Goal: Communication & Community: Answer question/provide support

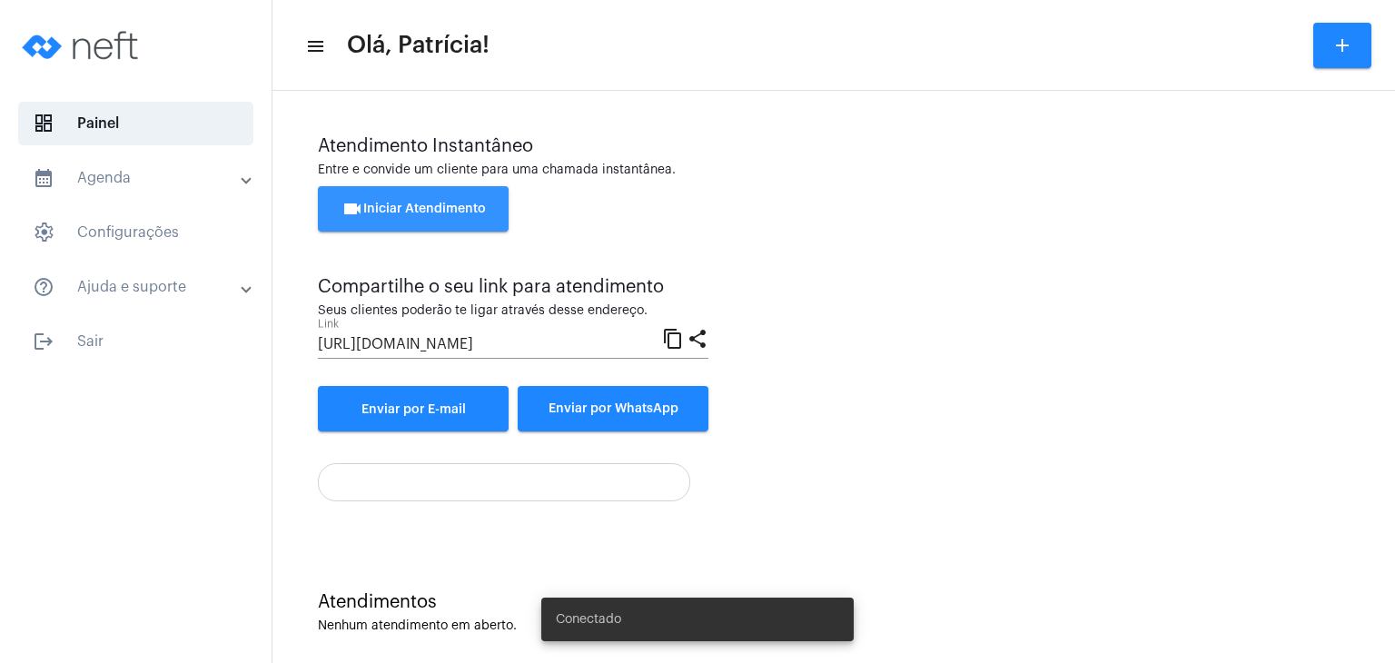
click at [440, 213] on span "videocam Iniciar Atendimento" at bounding box center [413, 208] width 144 height 13
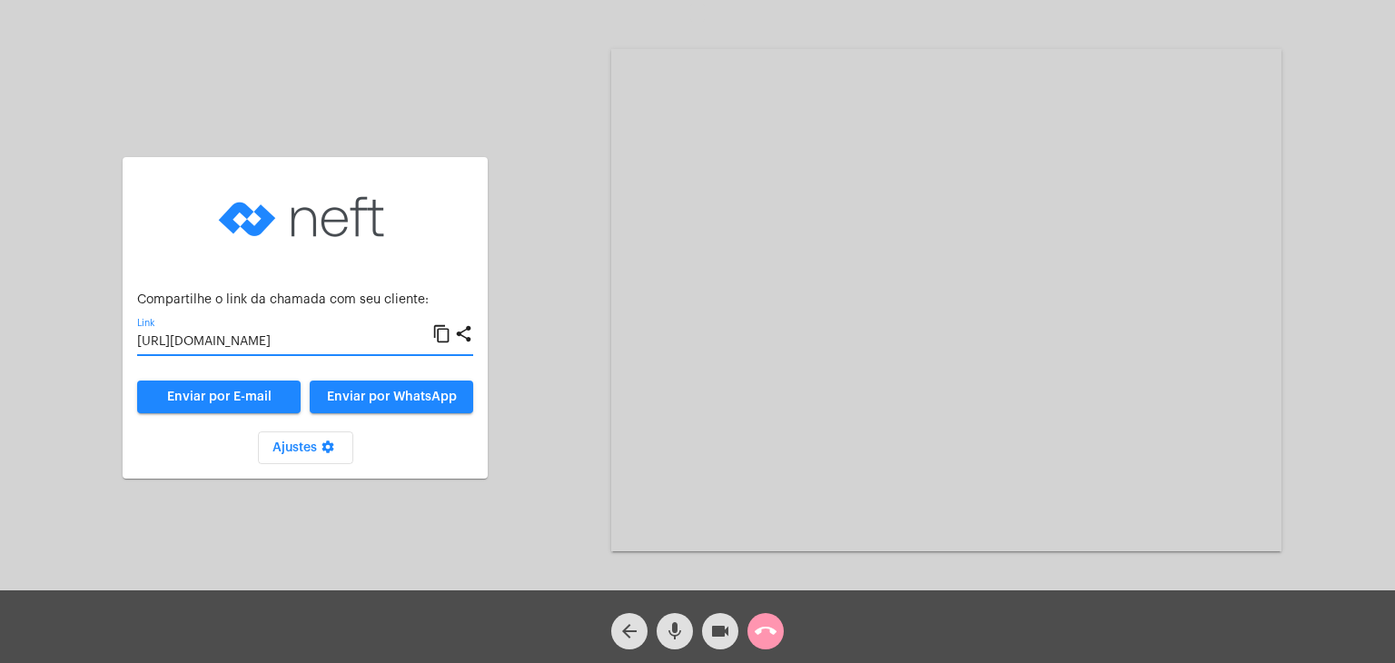
click at [309, 336] on input "https://neft.com.br/chamada/d4ac447a-eda9-467e-8409-265d7da53266" at bounding box center [284, 342] width 295 height 15
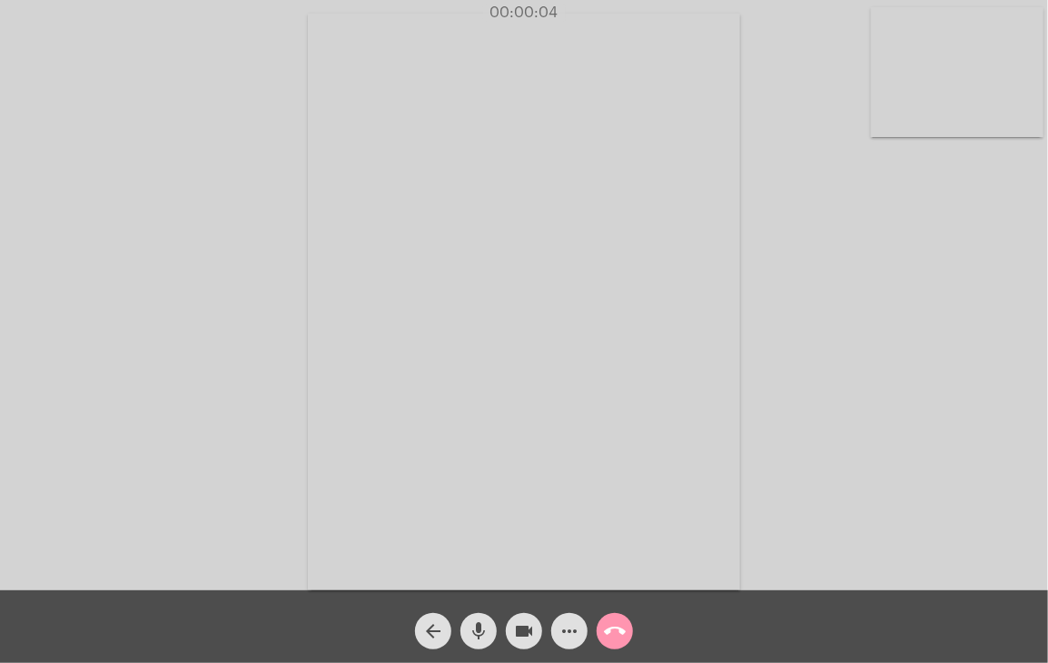
click at [977, 96] on video at bounding box center [957, 72] width 173 height 130
click at [800, 210] on video at bounding box center [648, 299] width 645 height 483
